Goal: Communication & Community: Answer question/provide support

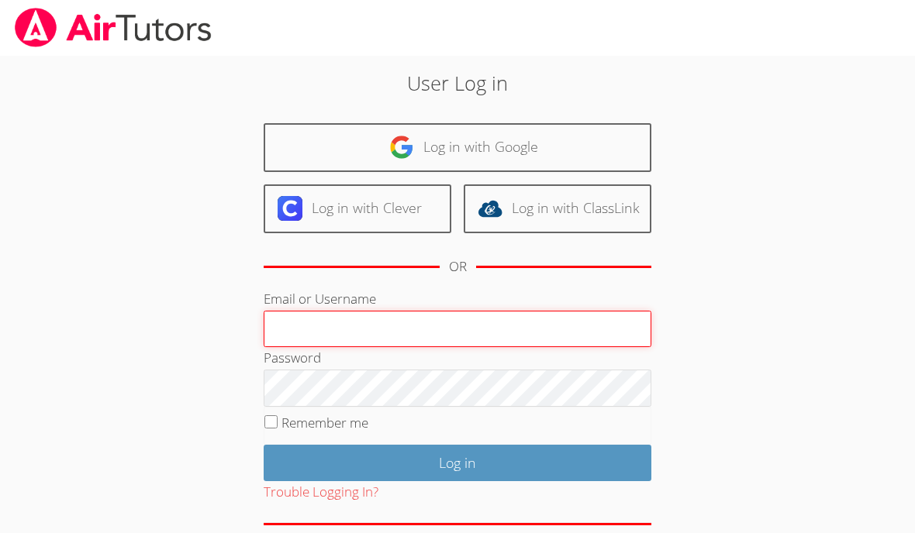
click at [529, 315] on input "Email or Username" at bounding box center [458, 329] width 388 height 37
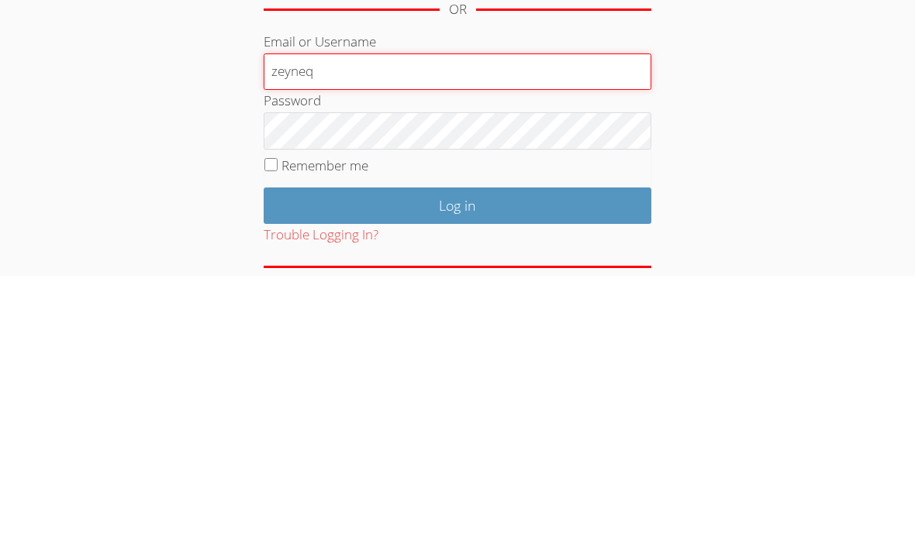
type input "zeyneq"
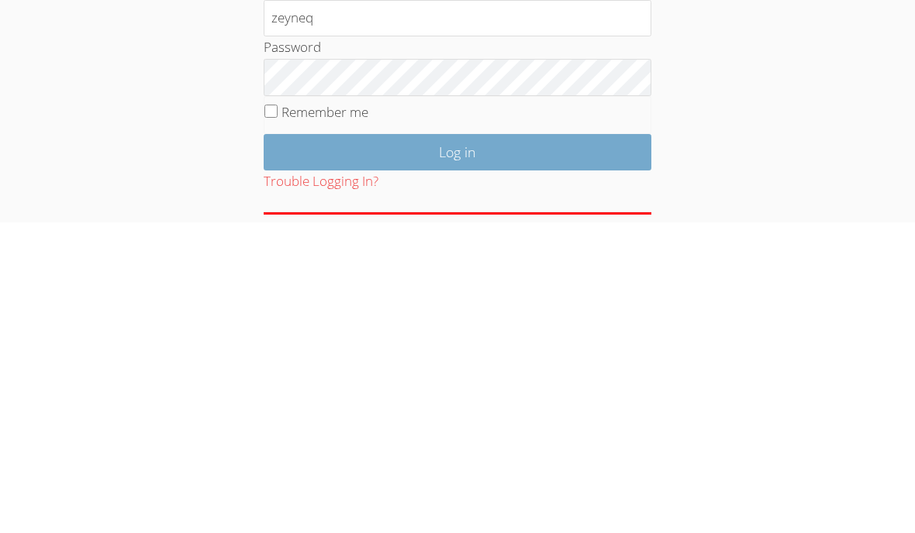
click at [614, 445] on input "Log in" at bounding box center [458, 463] width 388 height 36
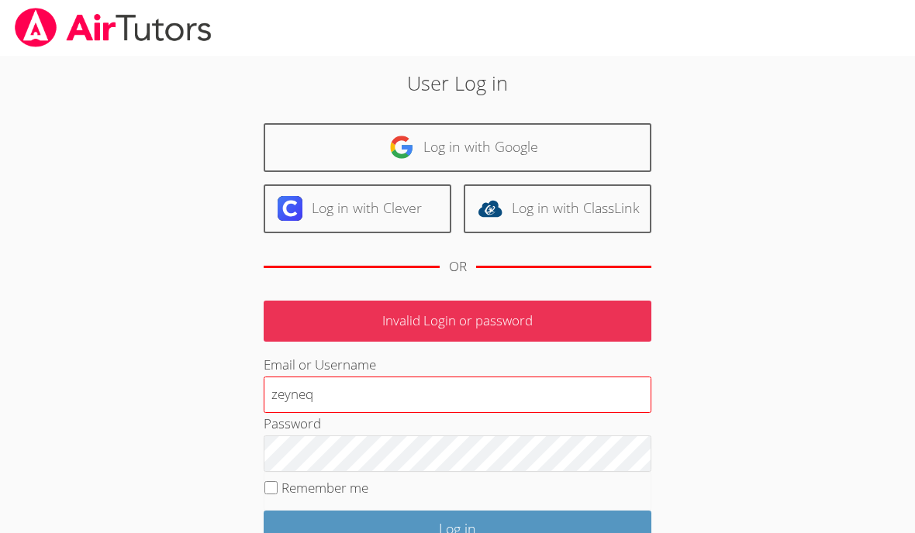
click at [335, 391] on input "zeyneq" at bounding box center [458, 395] width 388 height 37
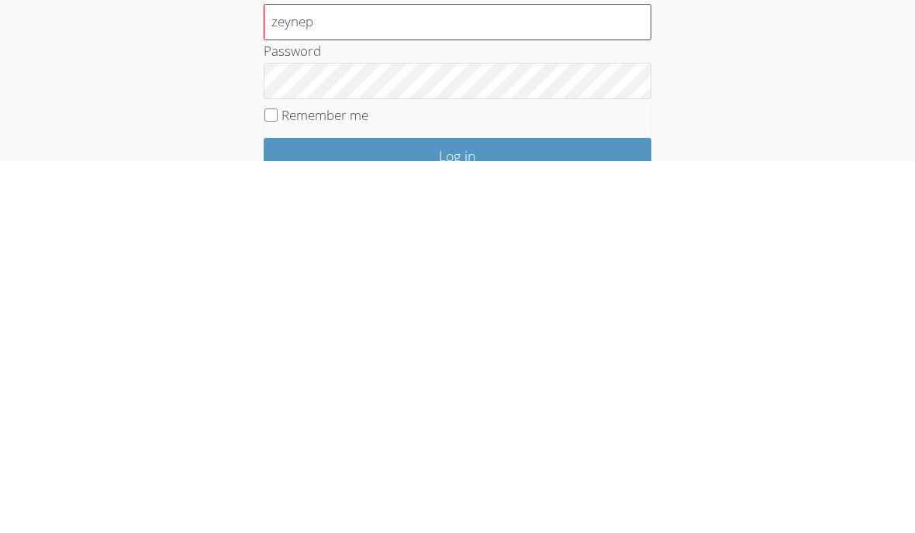
type input "zeynep"
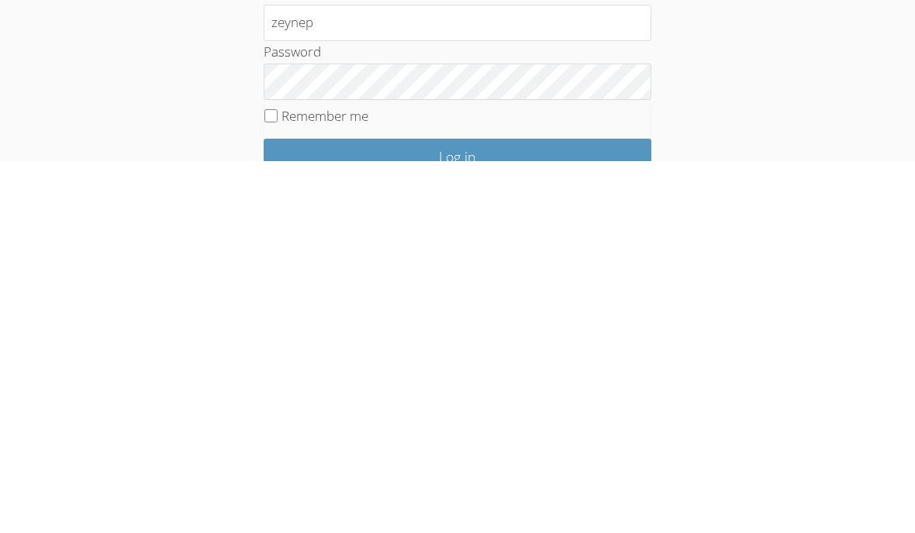
click at [57, 47] on body "User Log in Log in with Google Log in with Clever Log in with ClassLink OR Inva…" at bounding box center [457, 266] width 915 height 533
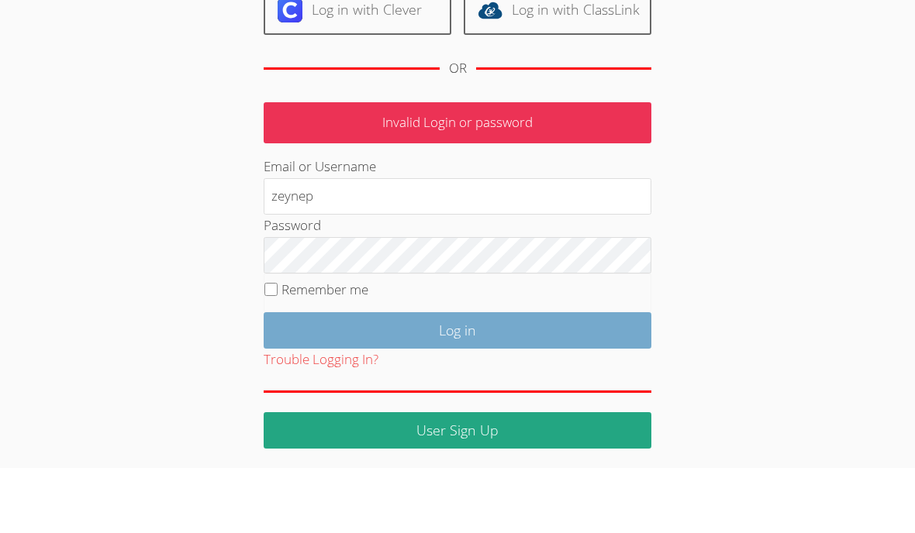
click at [594, 377] on input "Log in" at bounding box center [458, 395] width 388 height 36
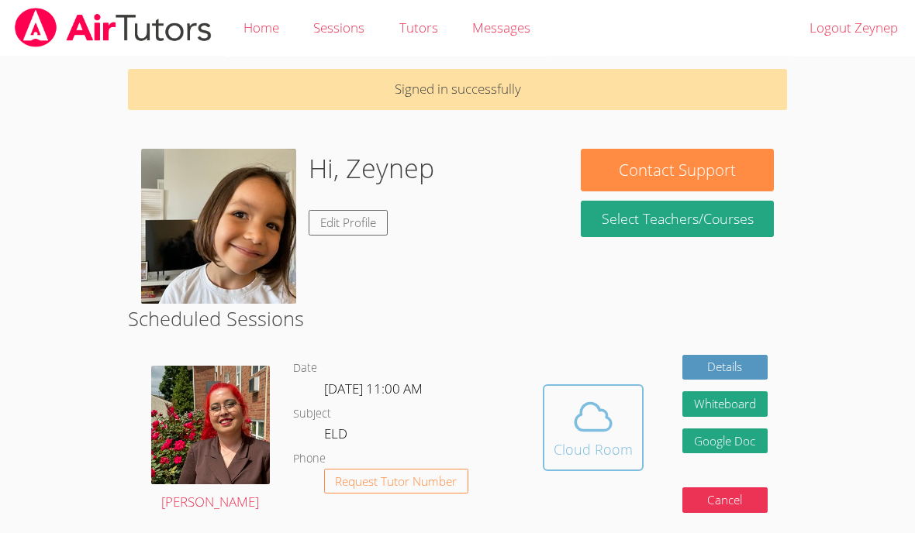
click at [624, 414] on span at bounding box center [592, 416] width 79 height 43
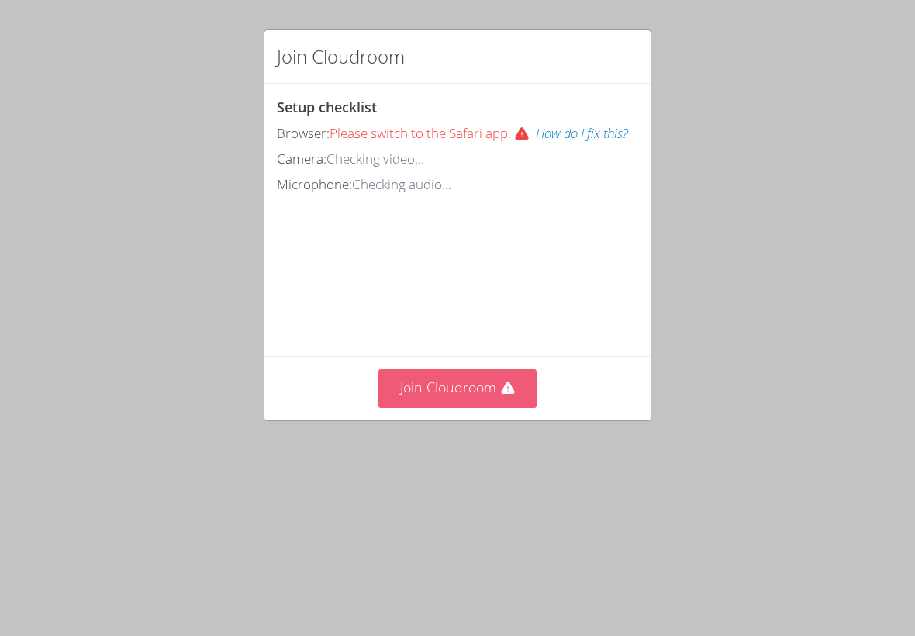
click at [501, 389] on icon at bounding box center [508, 389] width 16 height 16
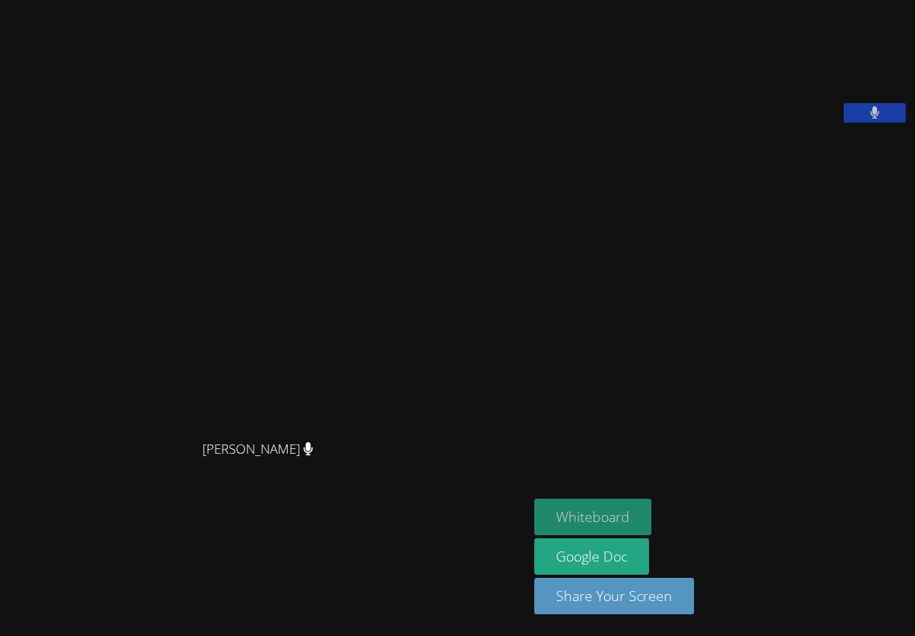
click at [630, 520] on button "Whiteboard" at bounding box center [592, 516] width 117 height 36
